Goal: Check status: Check status

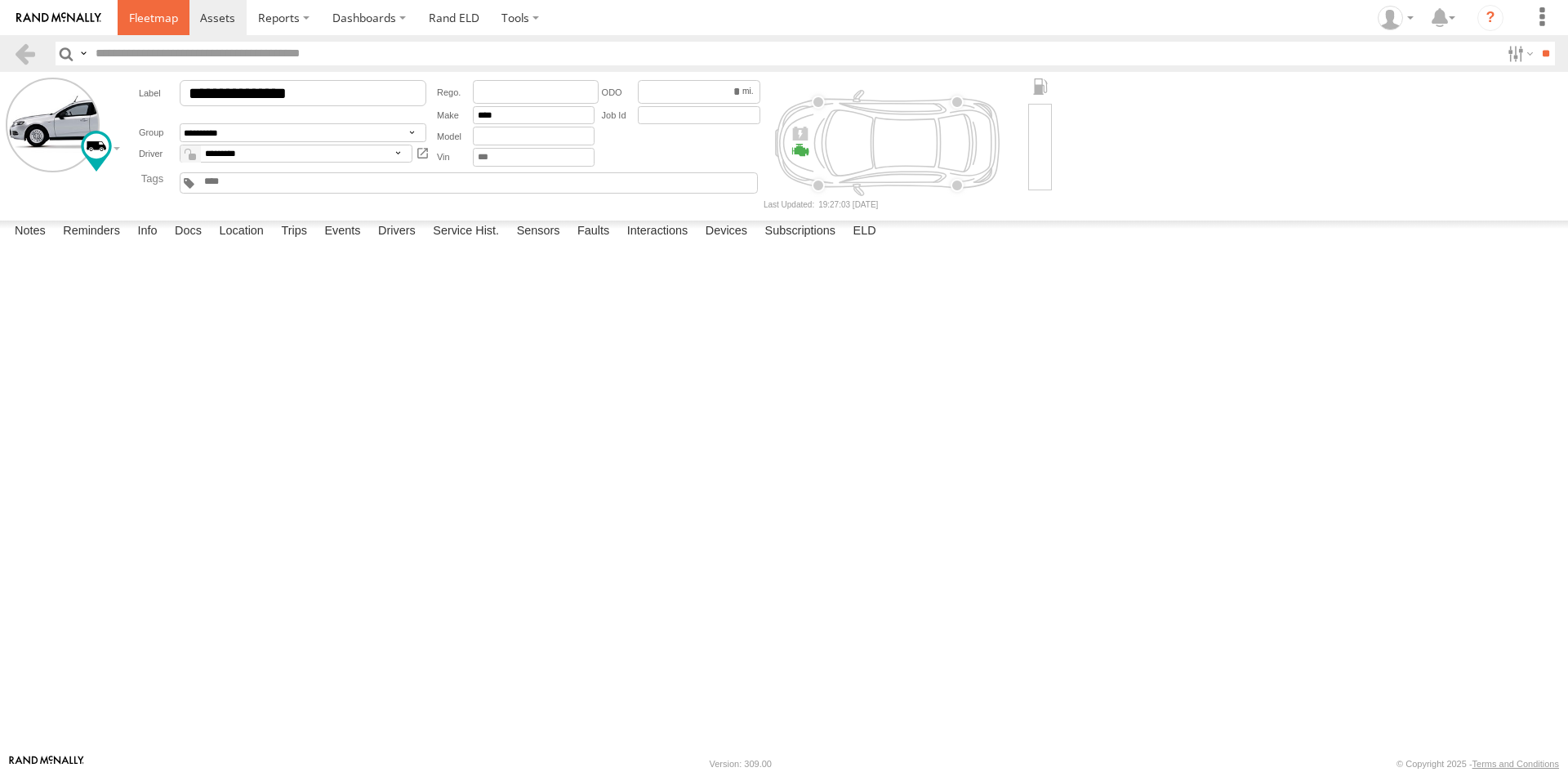
click at [151, 16] on span at bounding box center [153, 18] width 49 height 16
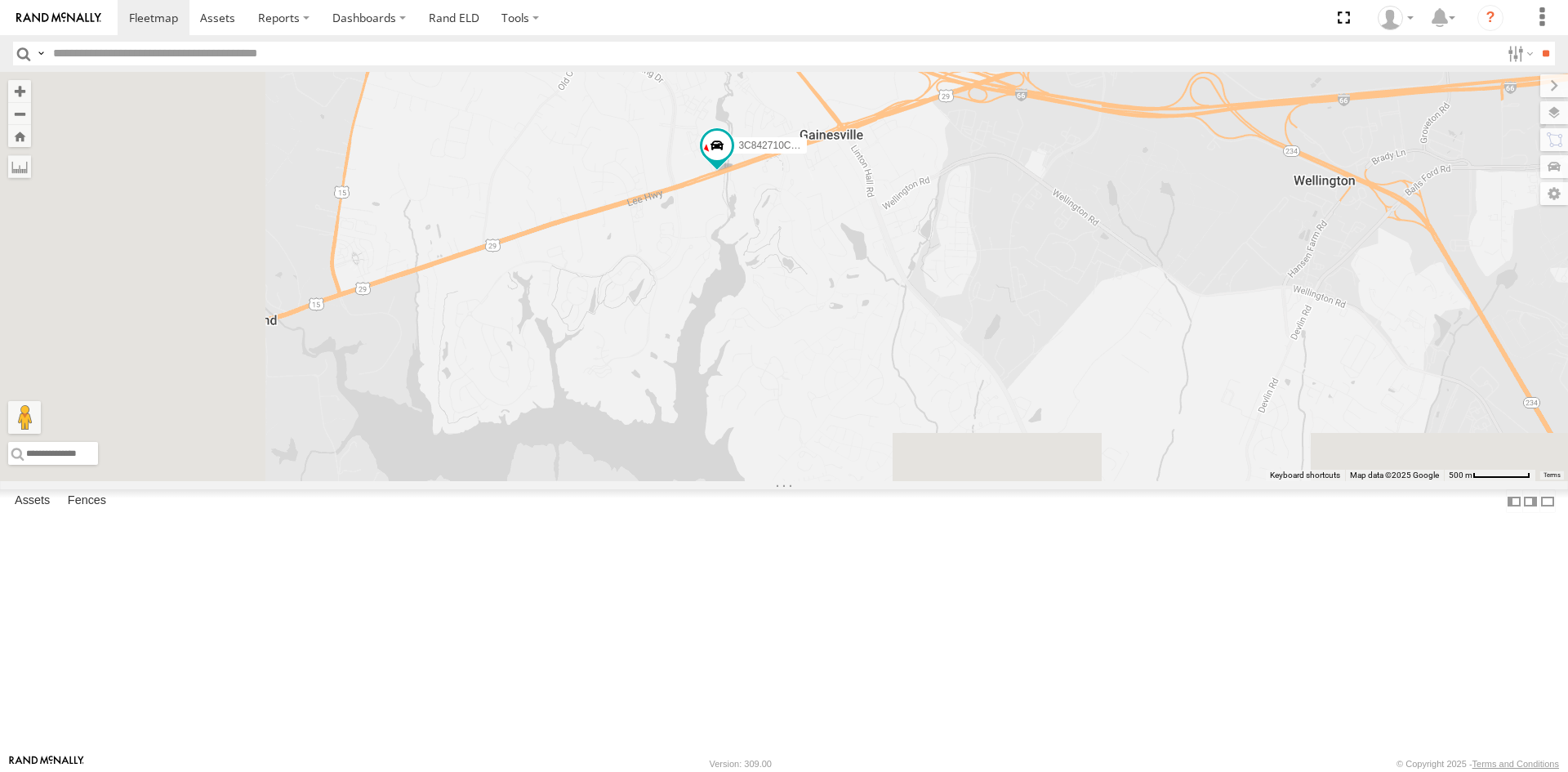
drag, startPoint x: 766, startPoint y: 653, endPoint x: 1072, endPoint y: 421, distance: 384.0
click at [1073, 422] on div "3C842710C56C" at bounding box center [784, 276] width 1568 height 409
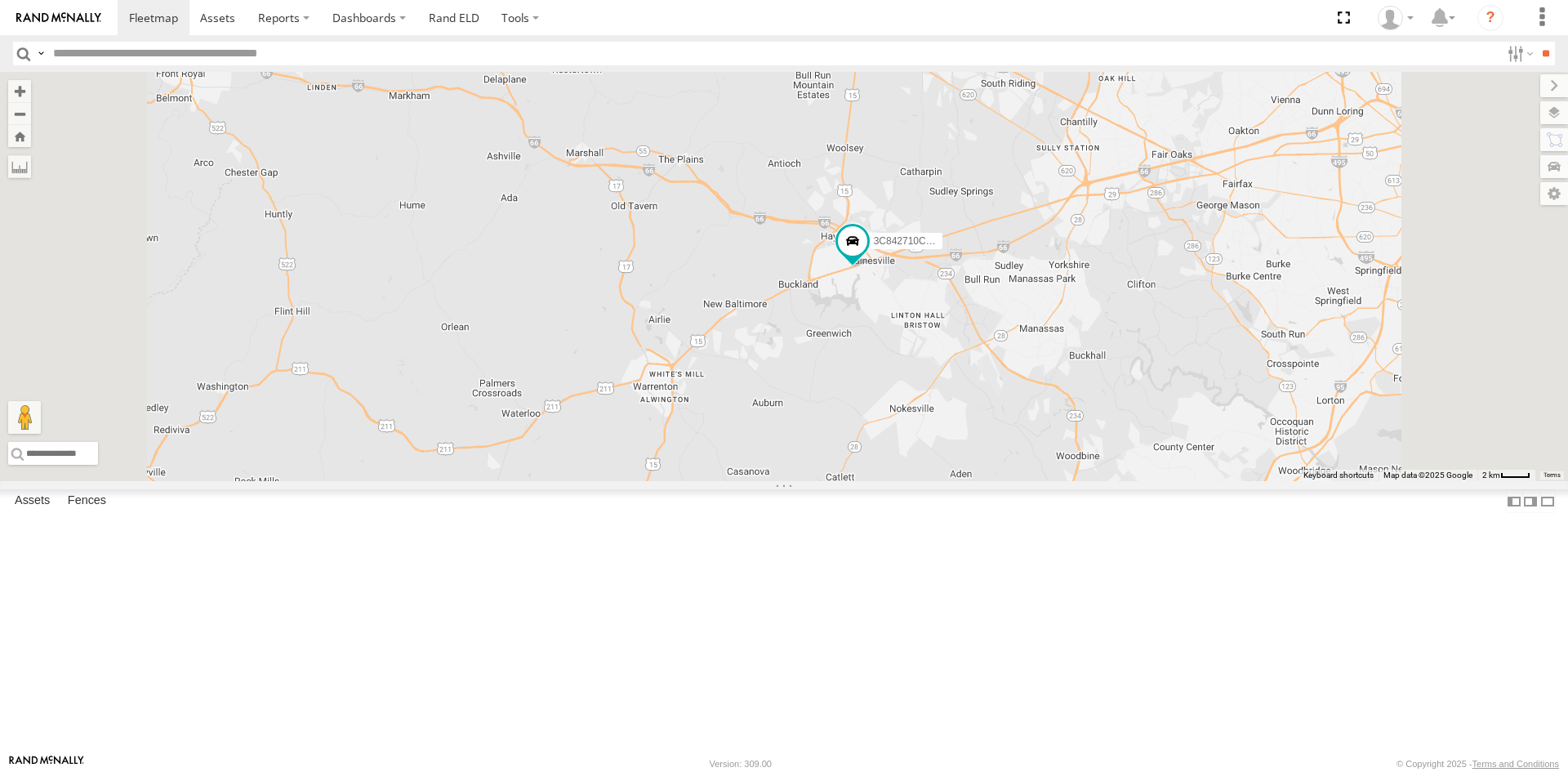
drag, startPoint x: 1001, startPoint y: 499, endPoint x: 1114, endPoint y: 400, distance: 150.2
click at [1114, 400] on div "3C842710C56C" at bounding box center [784, 276] width 1568 height 409
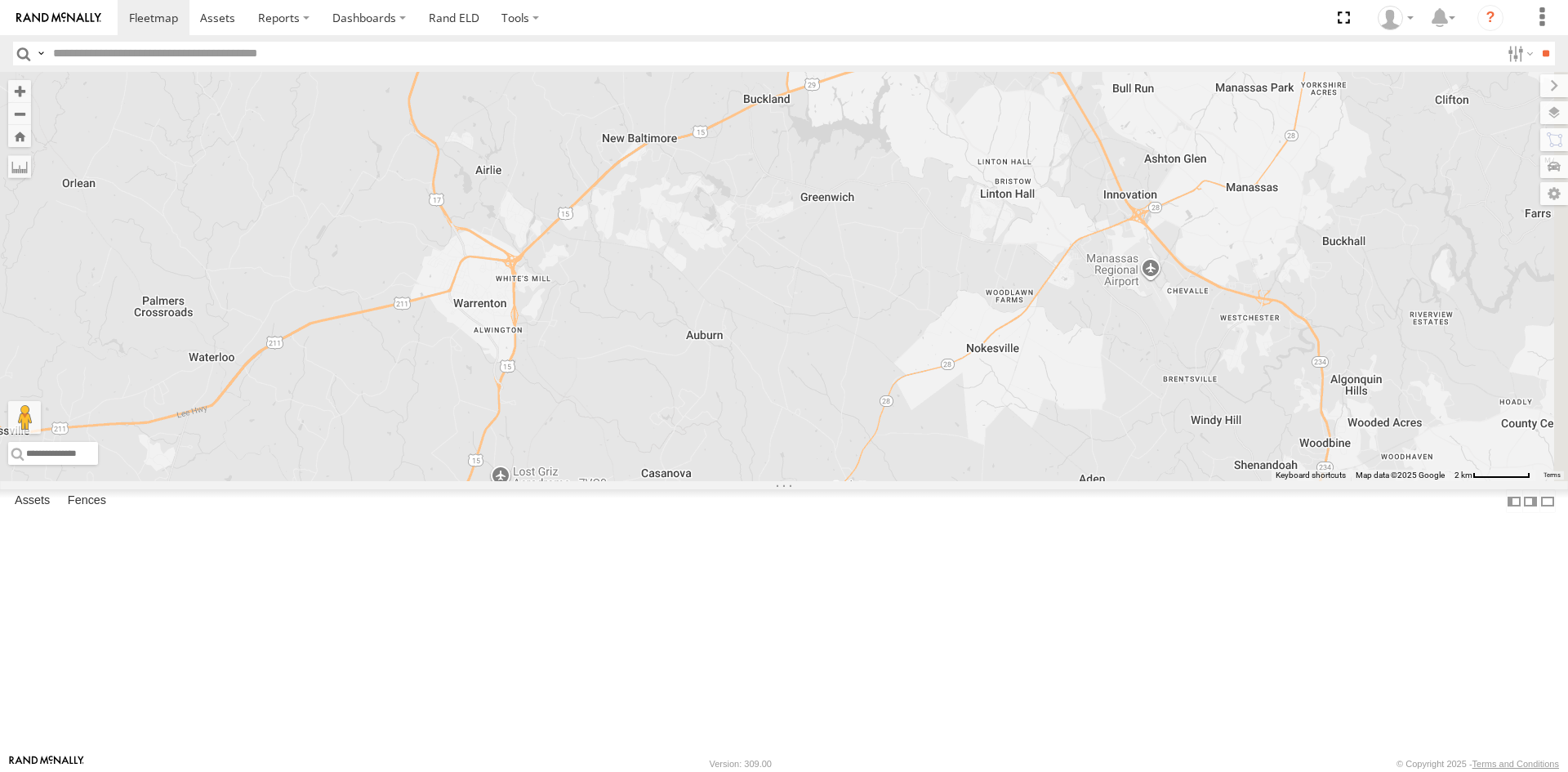
drag, startPoint x: 1096, startPoint y: 358, endPoint x: 913, endPoint y: 433, distance: 197.8
click at [913, 433] on div "3C842710C56C" at bounding box center [784, 276] width 1568 height 409
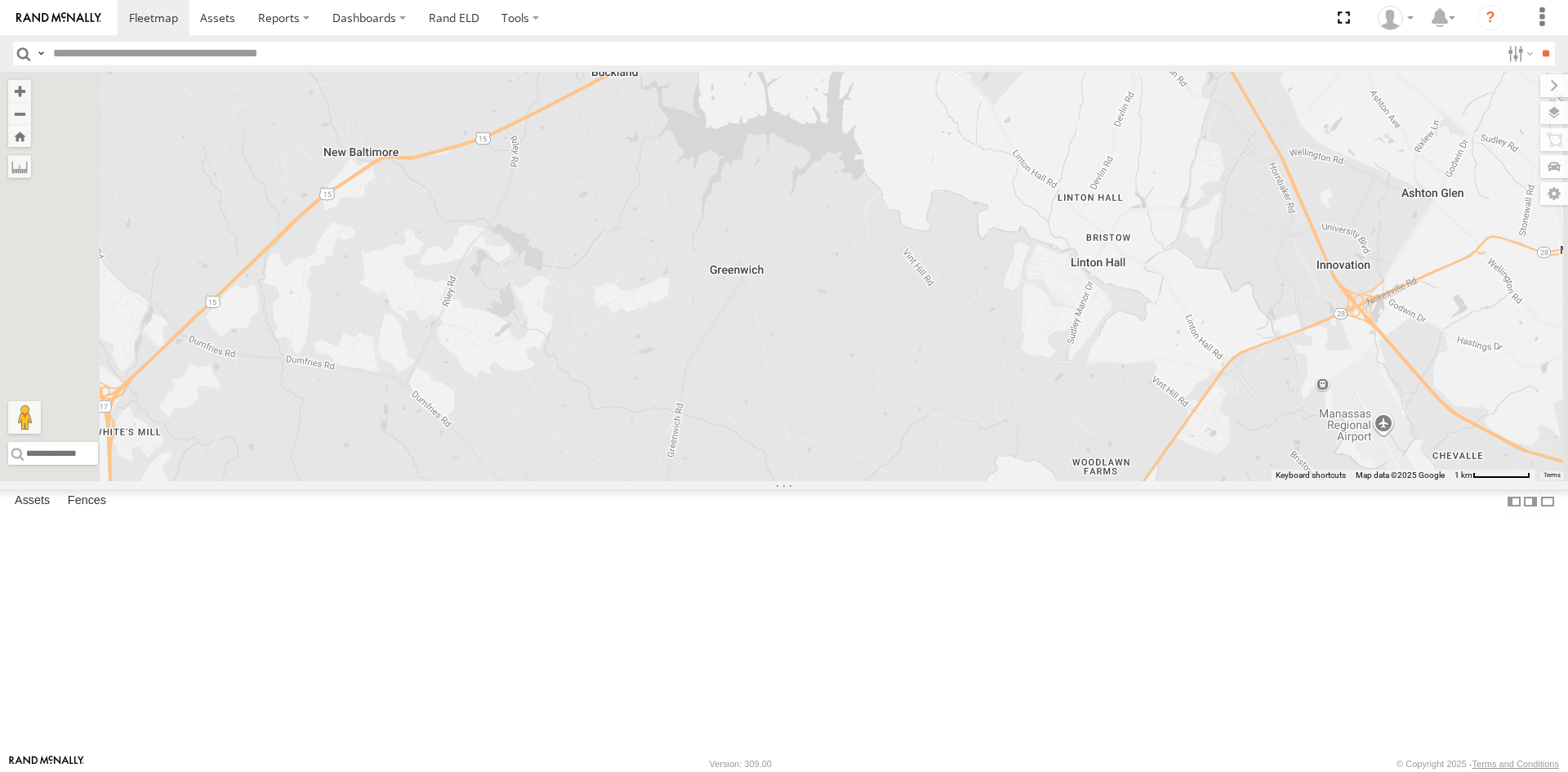
drag, startPoint x: 1075, startPoint y: 218, endPoint x: 1014, endPoint y: 383, distance: 175.9
click at [1014, 383] on div "3C842710C56C" at bounding box center [784, 276] width 1568 height 409
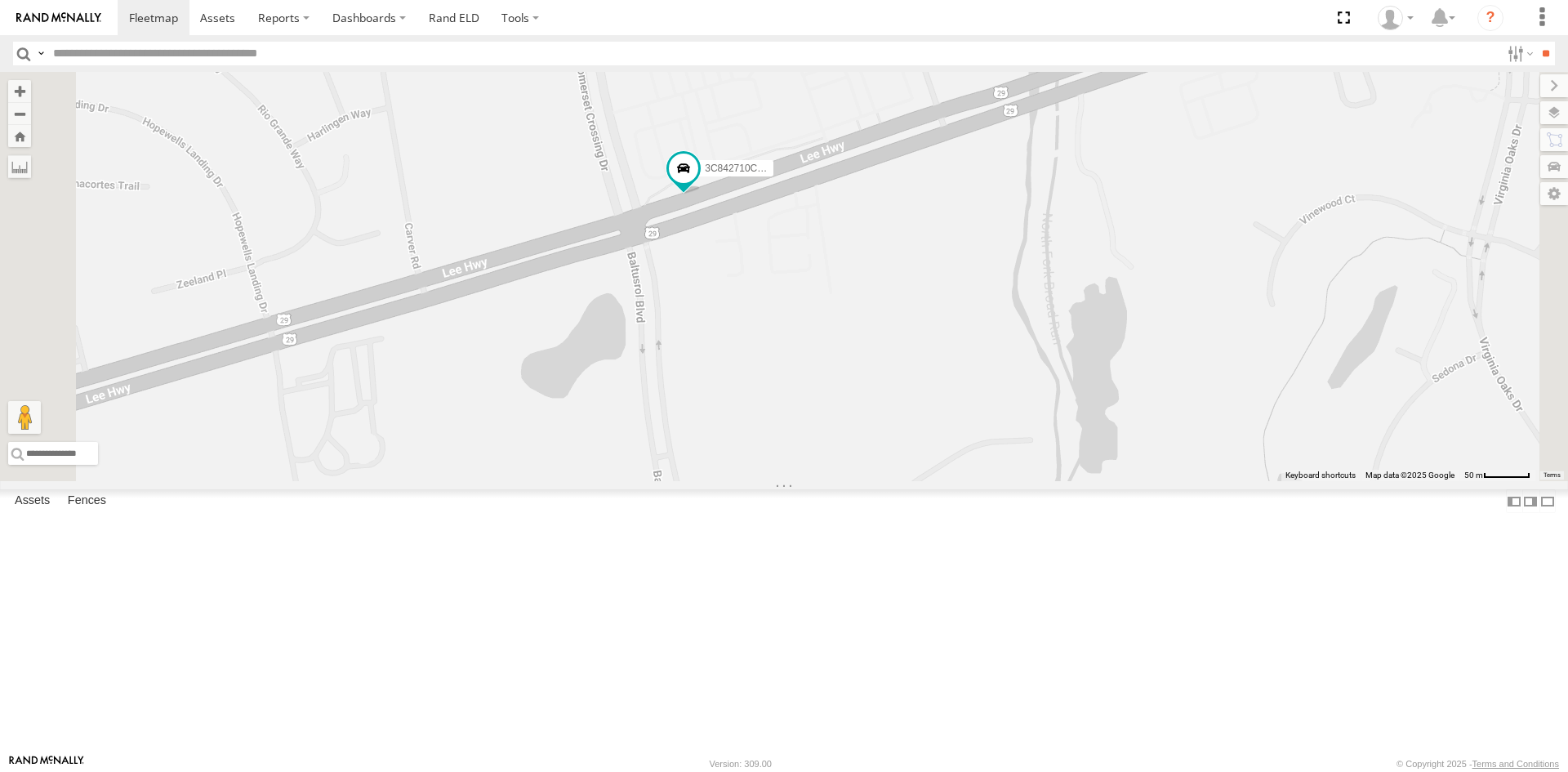
drag, startPoint x: 930, startPoint y: 265, endPoint x: 934, endPoint y: 441, distance: 176.0
click at [934, 441] on div "3C842710C56C" at bounding box center [784, 276] width 1568 height 409
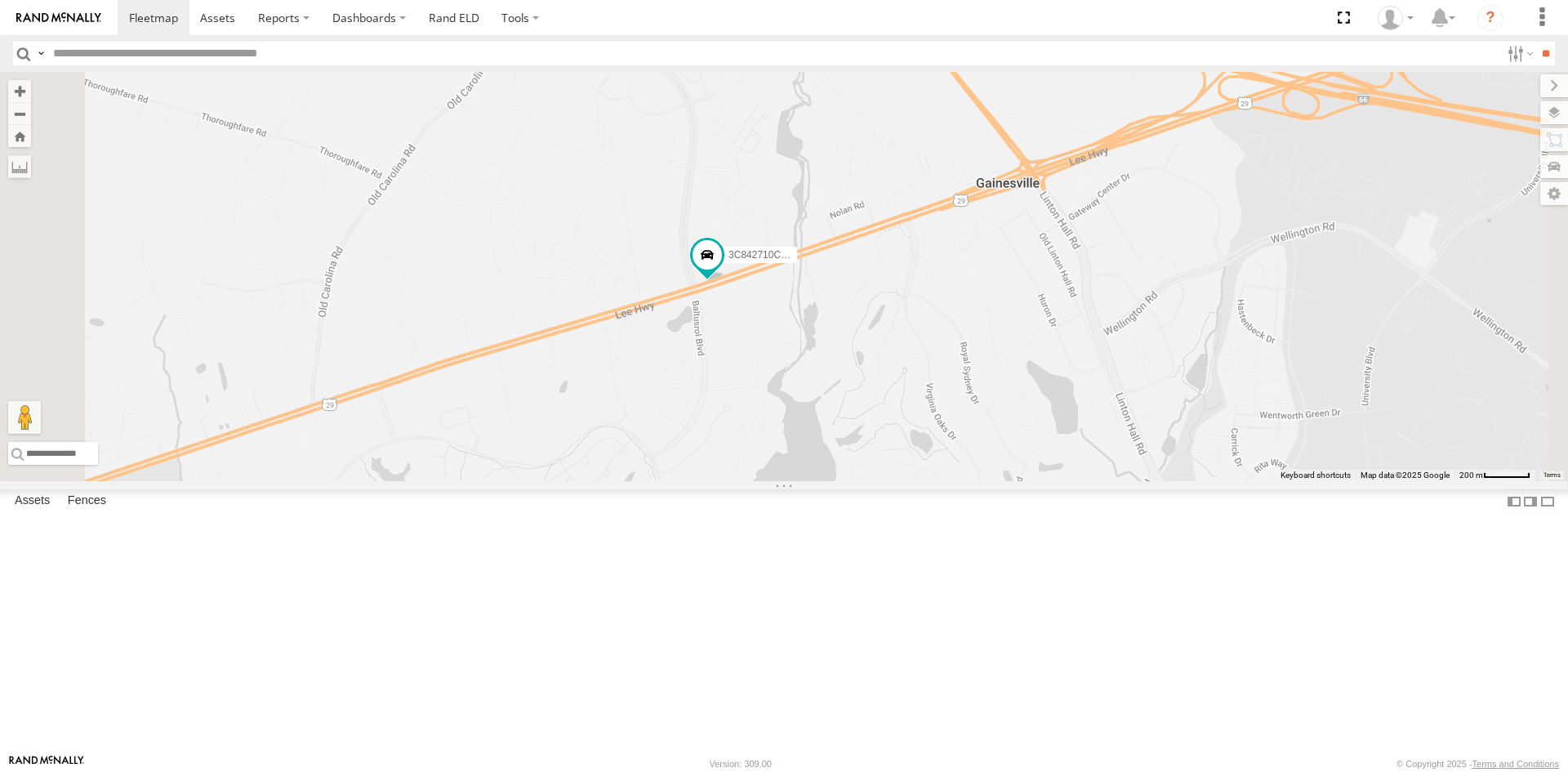
drag, startPoint x: 798, startPoint y: 566, endPoint x: 1131, endPoint y: 422, distance: 362.8
click at [1122, 424] on div "3C842710C56C" at bounding box center [784, 276] width 1568 height 409
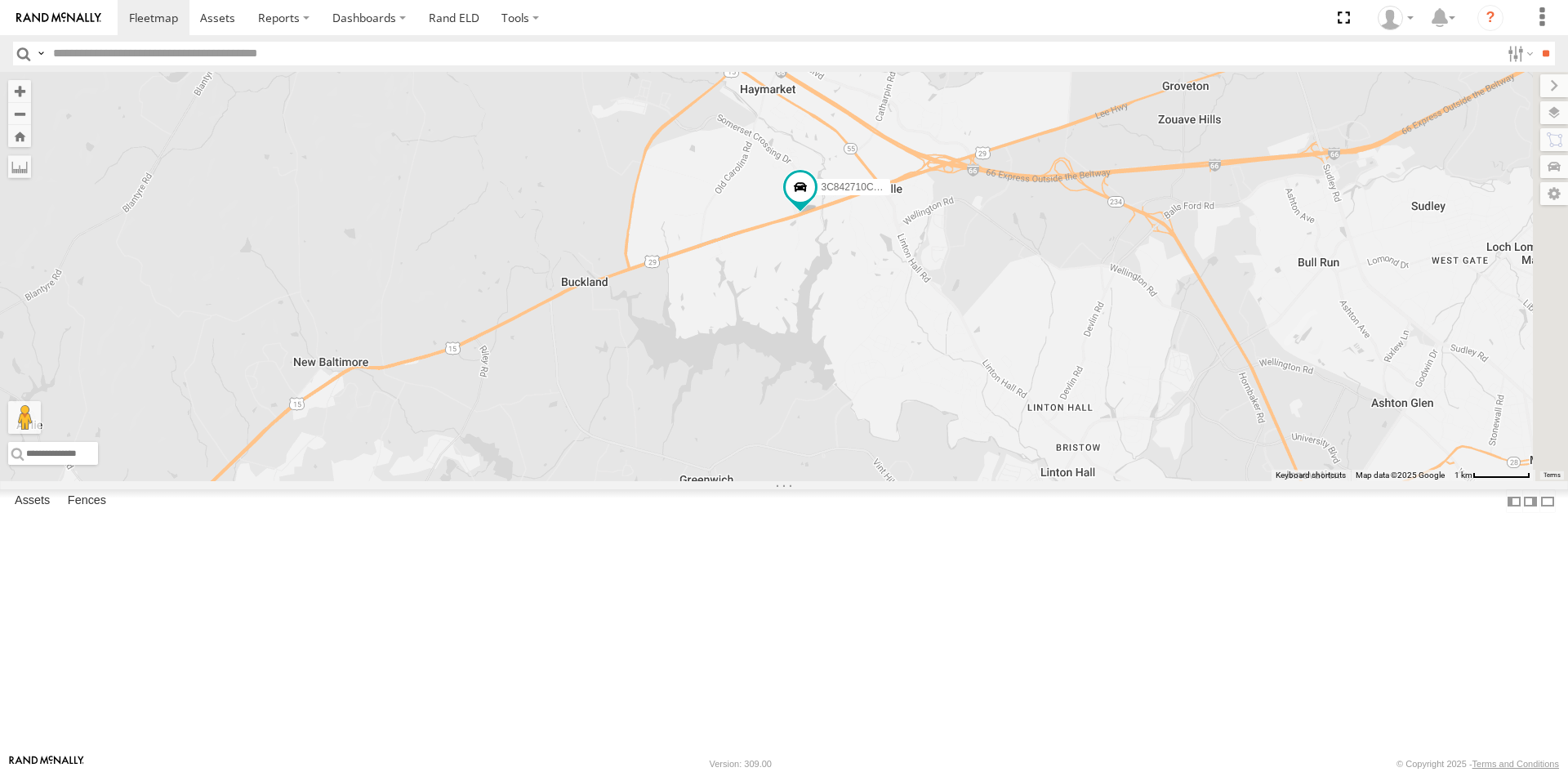
drag, startPoint x: 1274, startPoint y: 419, endPoint x: 952, endPoint y: 451, distance: 323.6
click at [955, 451] on div "3C842710C56C" at bounding box center [784, 276] width 1568 height 409
